Goal: Information Seeking & Learning: Check status

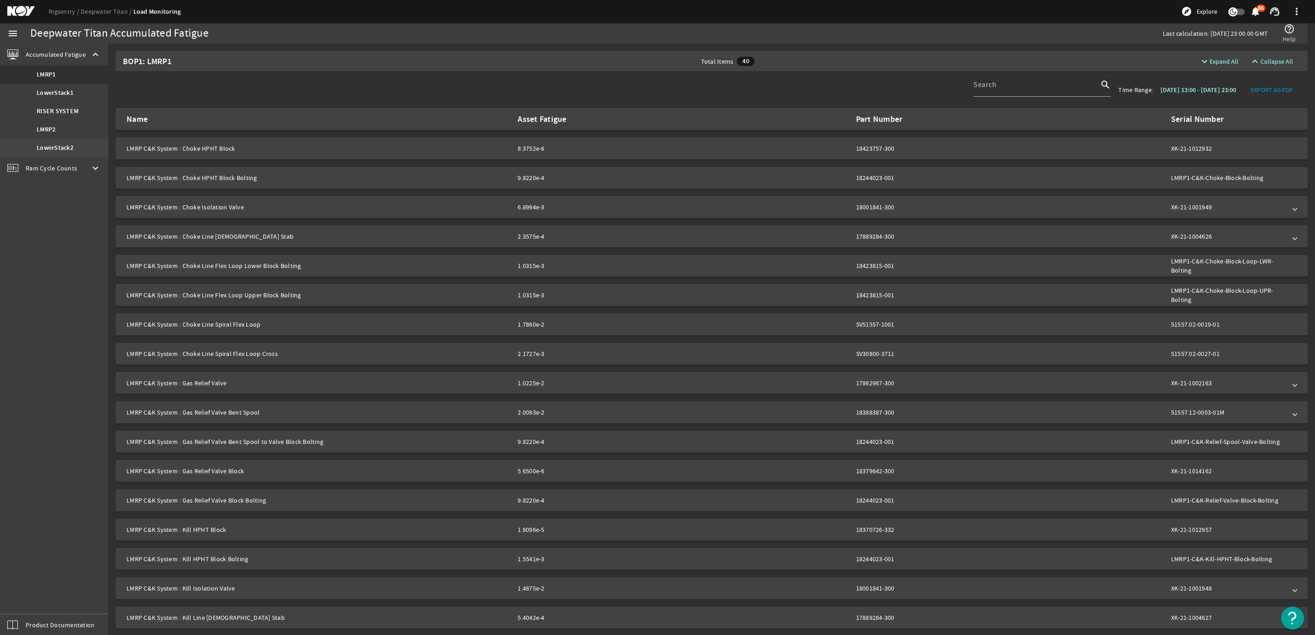
click at [66, 143] on b "LowerStack2" at bounding box center [55, 147] width 37 height 9
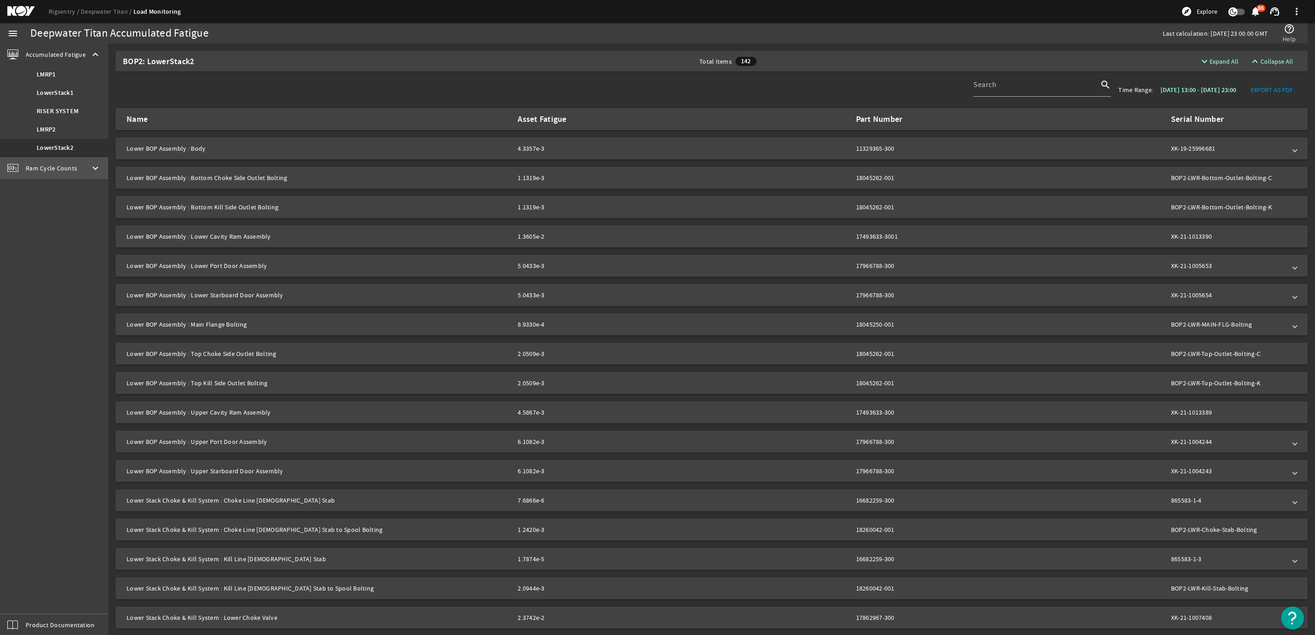
click at [66, 165] on span "Ram Cycle Counts" at bounding box center [51, 168] width 51 height 9
click at [11, 31] on mat-icon "menu" at bounding box center [12, 33] width 11 height 11
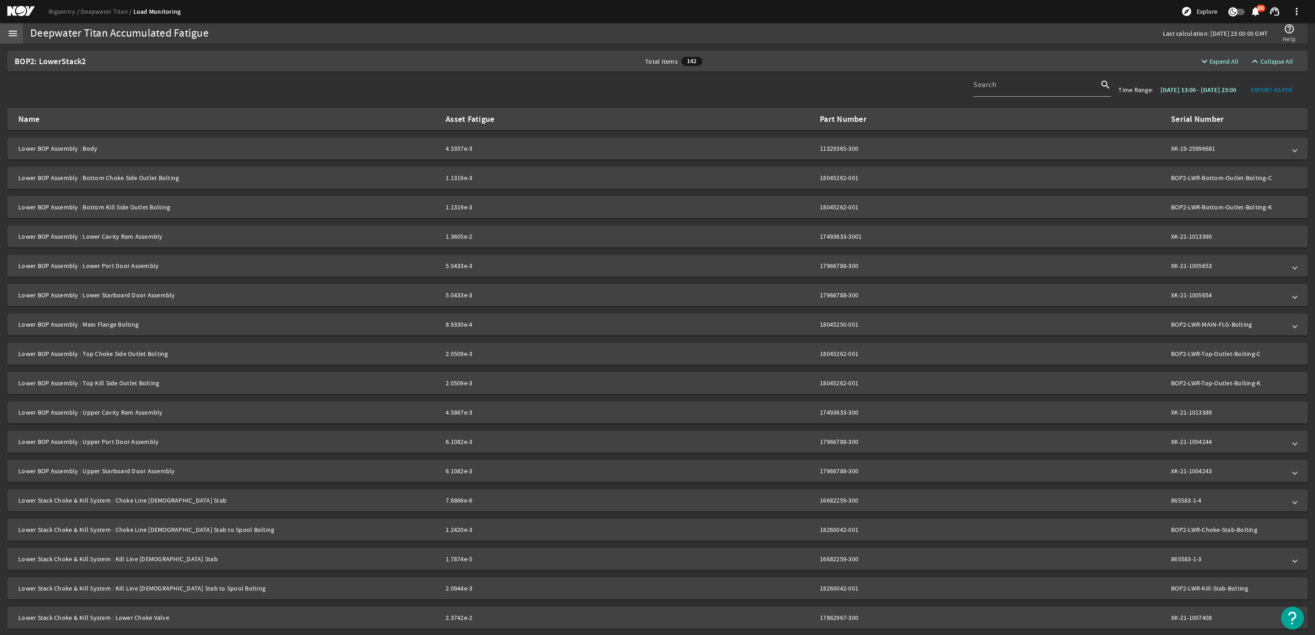
click at [11, 31] on mat-icon "menu" at bounding box center [12, 33] width 11 height 11
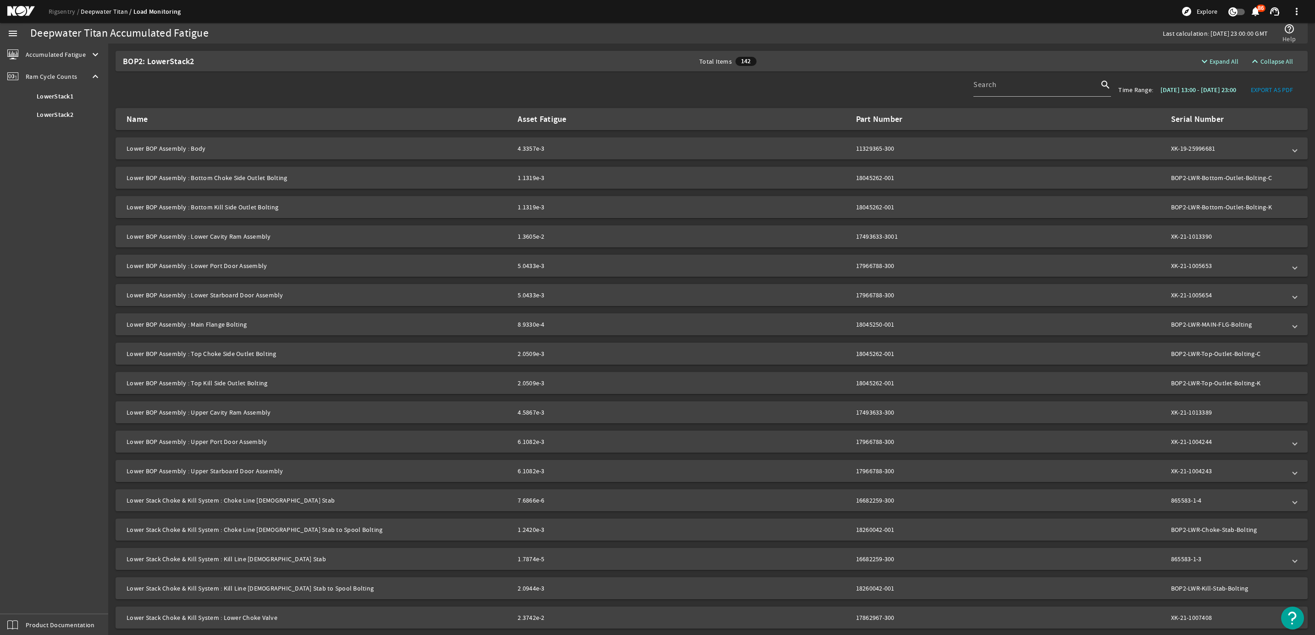
click at [109, 7] on link "Deepwater Titan" at bounding box center [107, 11] width 53 height 8
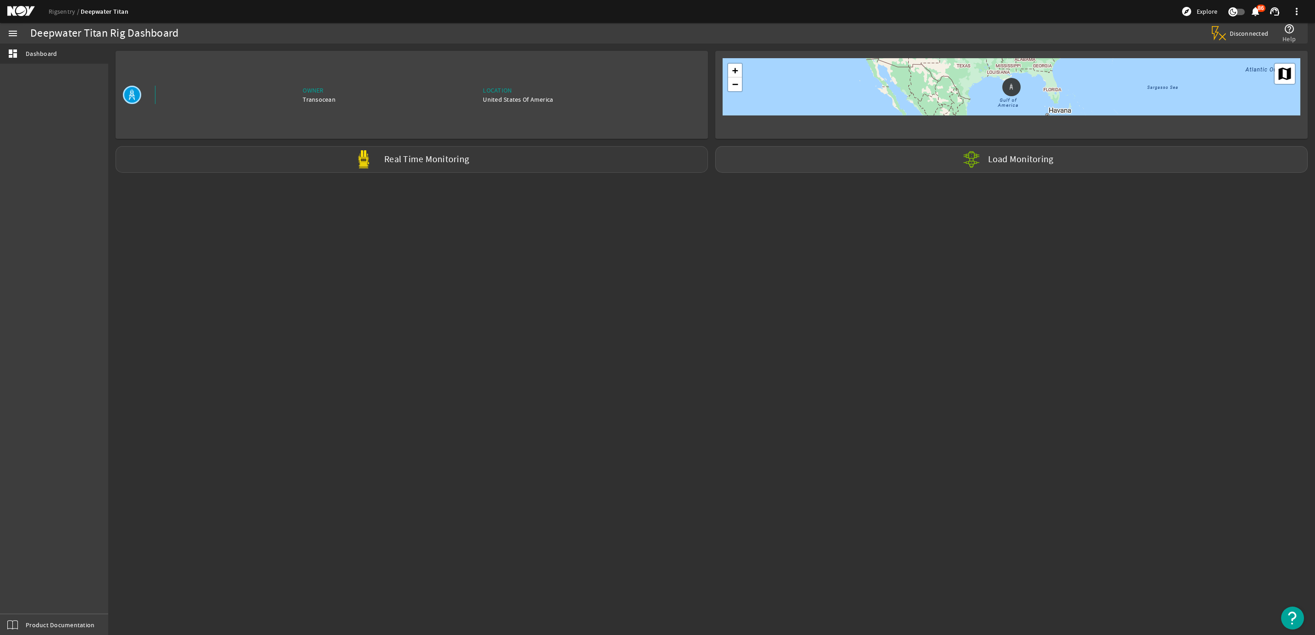
click at [454, 161] on label "Real Time Monitoring" at bounding box center [426, 160] width 85 height 10
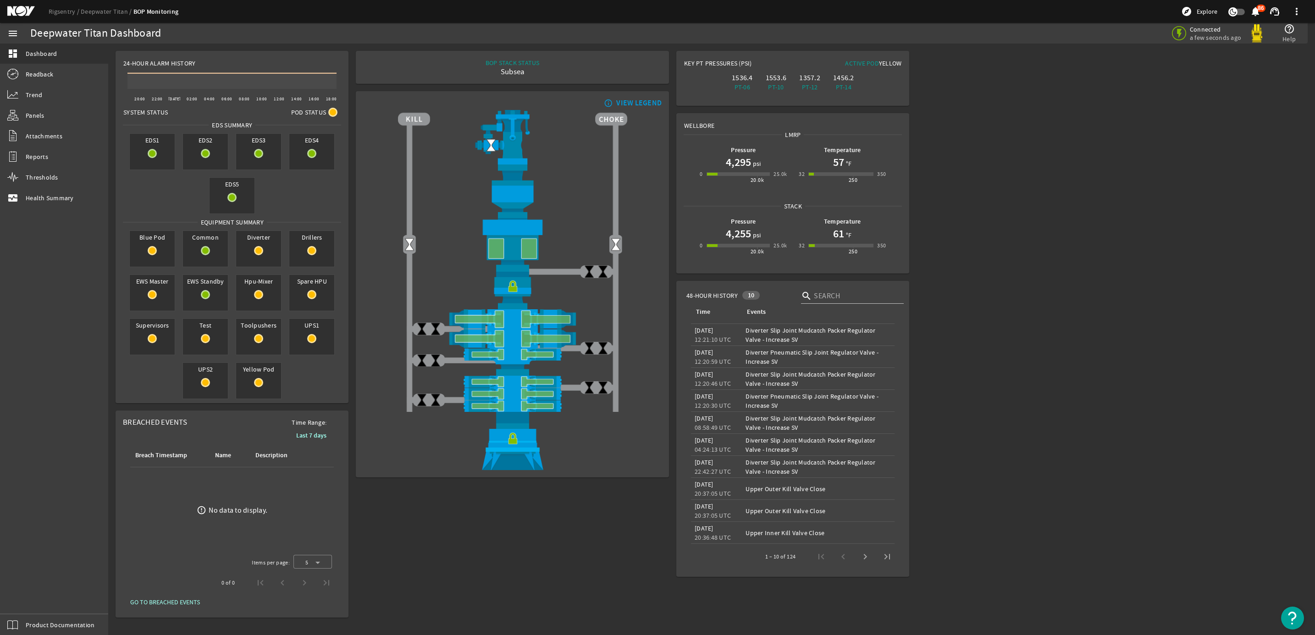
click at [645, 100] on div "VIEW LEGEND" at bounding box center [638, 103] width 45 height 9
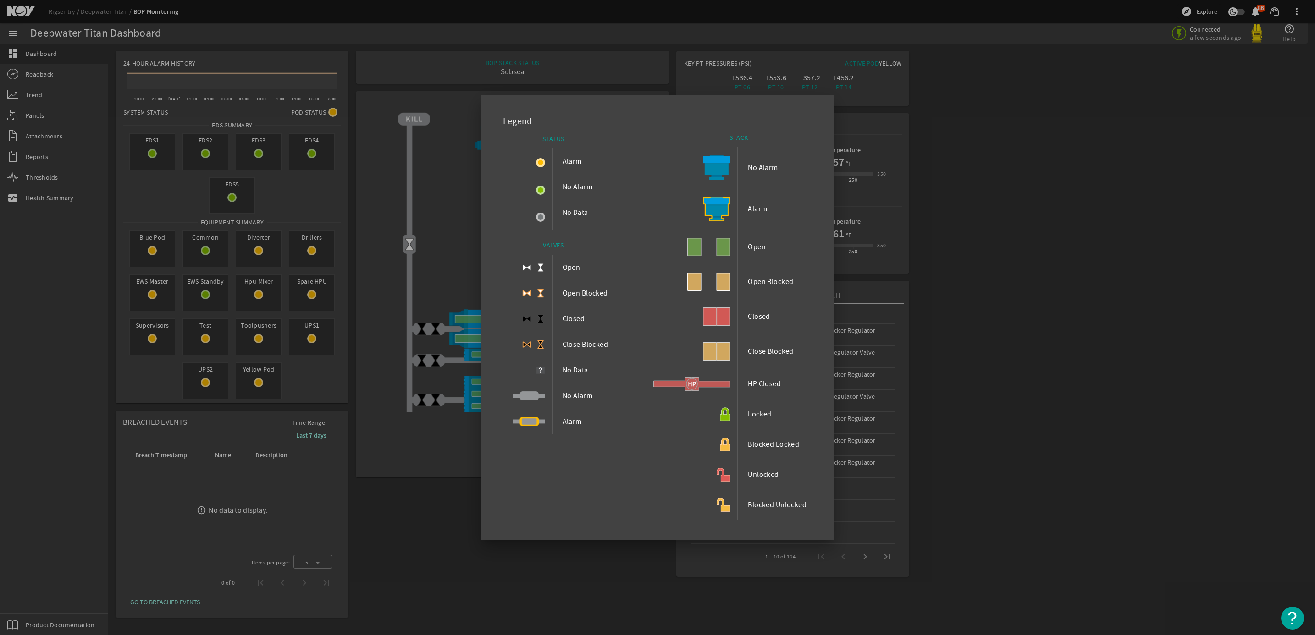
click at [577, 74] on div at bounding box center [657, 317] width 1315 height 635
